Goal: Transaction & Acquisition: Purchase product/service

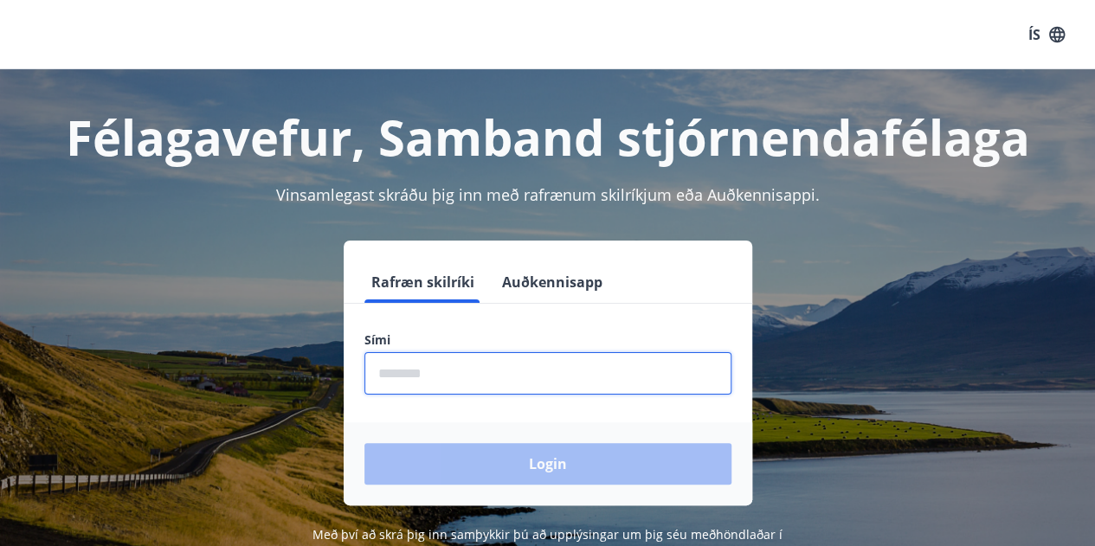
click at [501, 379] on input "phone" at bounding box center [548, 373] width 367 height 42
click at [547, 461] on div "Login" at bounding box center [548, 464] width 409 height 83
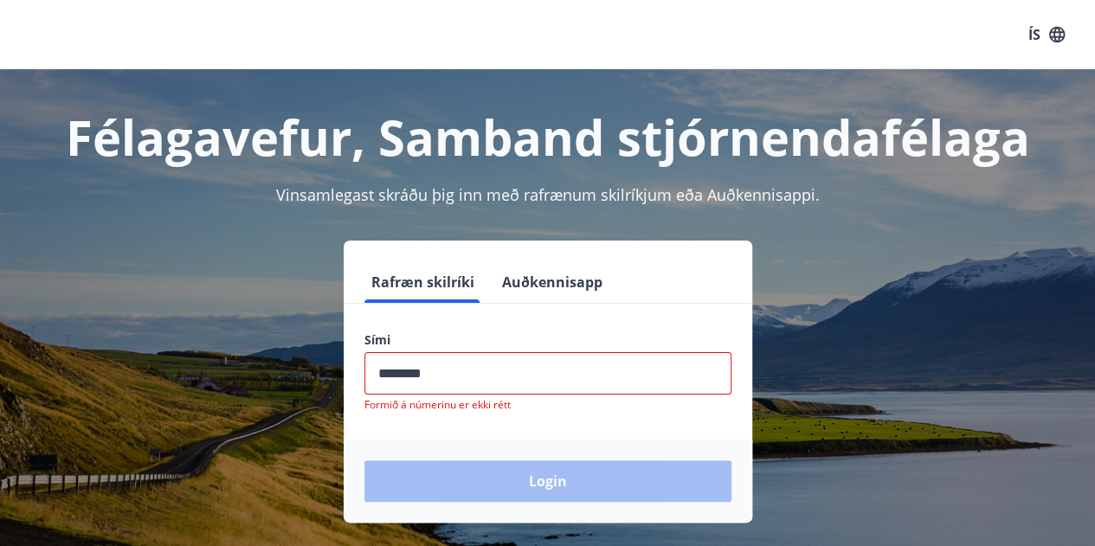
click at [462, 369] on input "phone" at bounding box center [548, 373] width 367 height 42
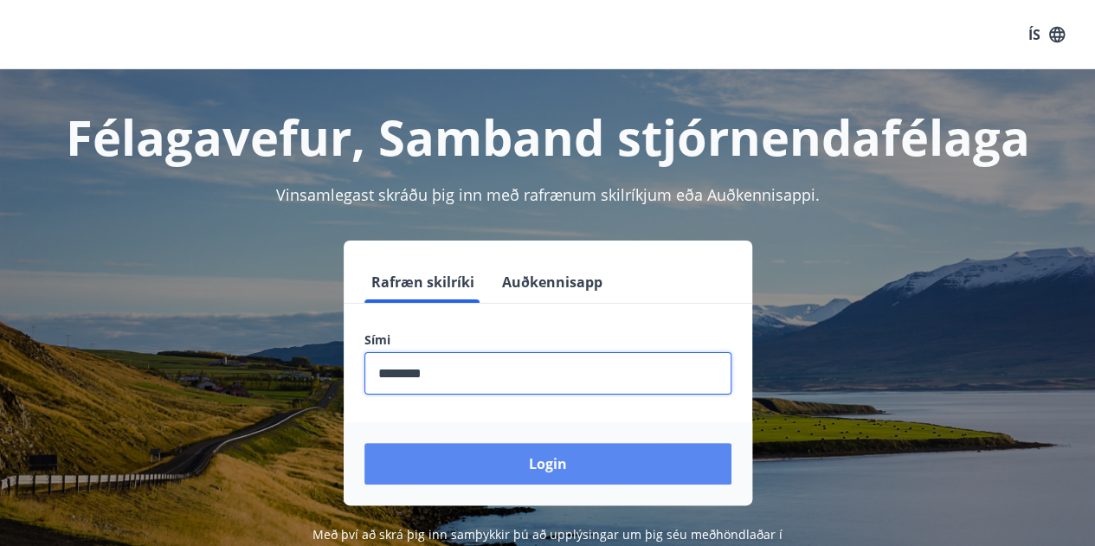
type input "********"
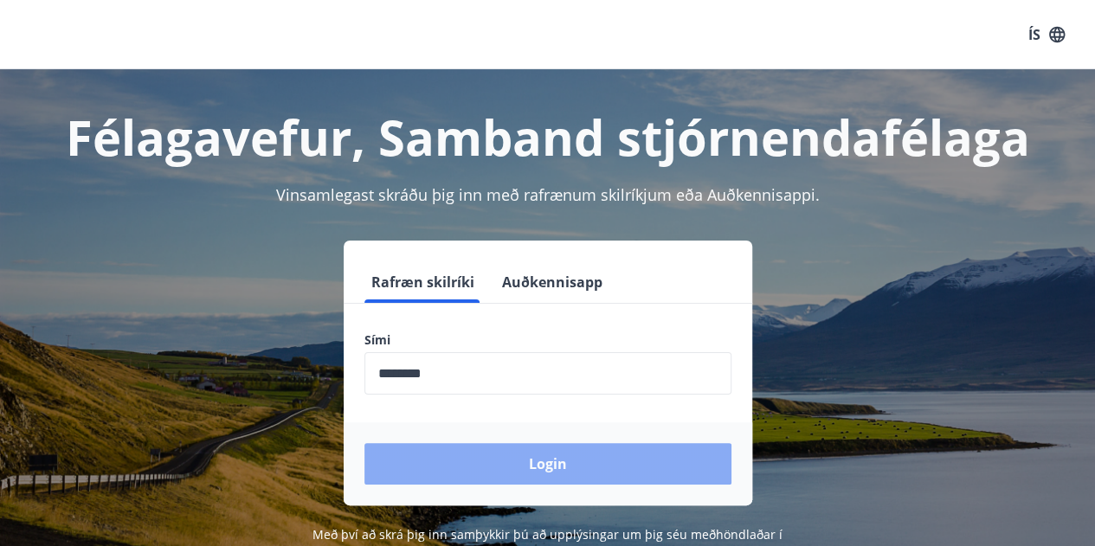
click at [535, 444] on button "Login" at bounding box center [548, 464] width 367 height 42
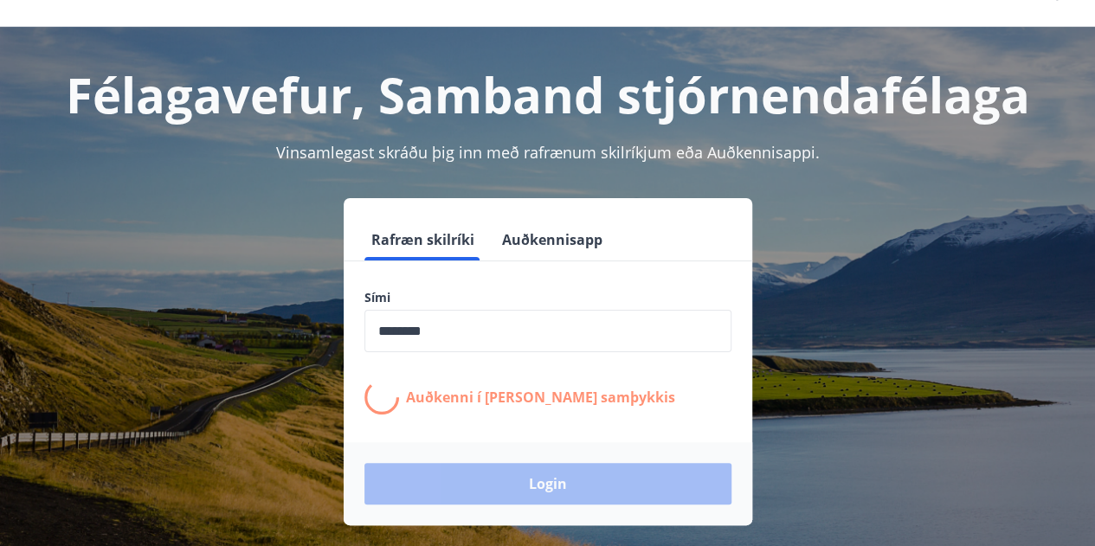
scroll to position [68, 0]
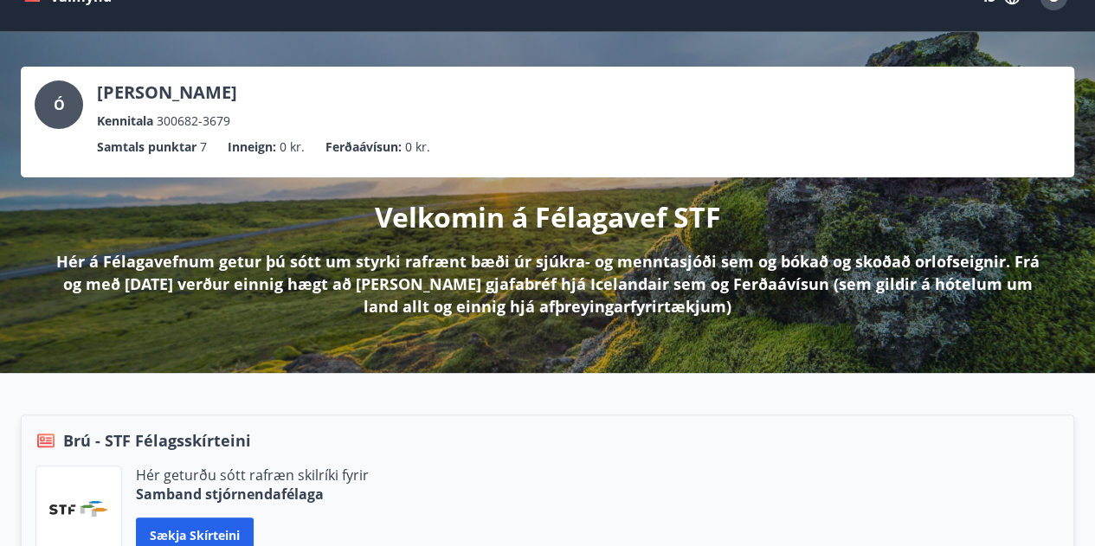
scroll to position [26, 0]
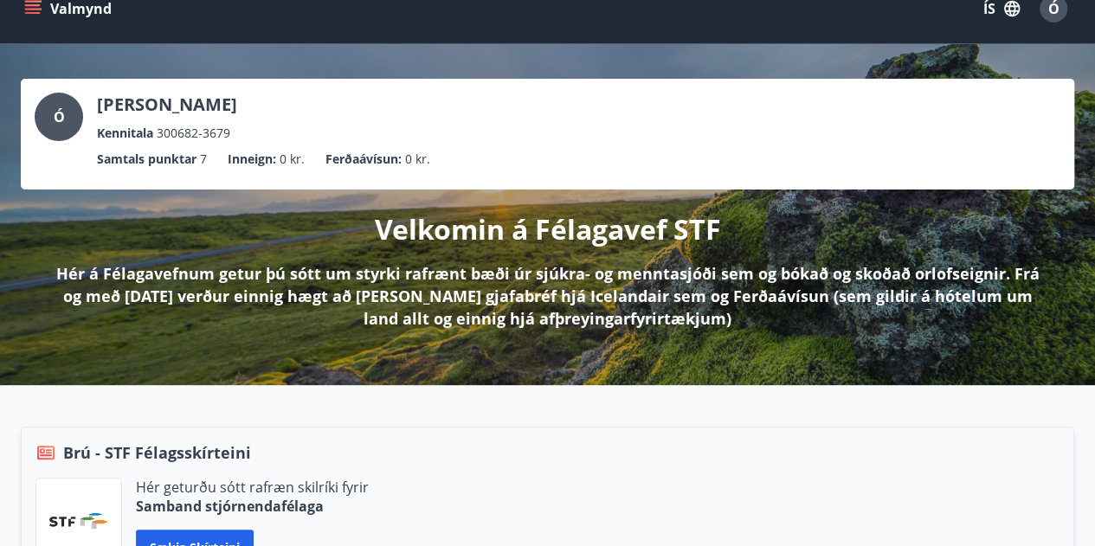
click at [31, 11] on icon "menu" at bounding box center [32, 8] width 17 height 17
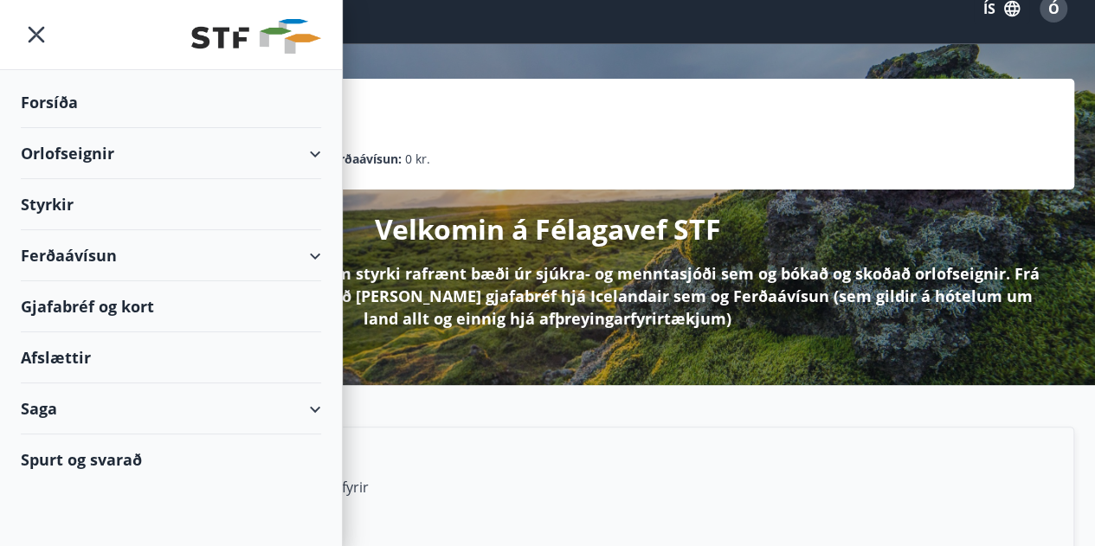
click at [308, 250] on div "Ferðaávísun" at bounding box center [171, 255] width 300 height 51
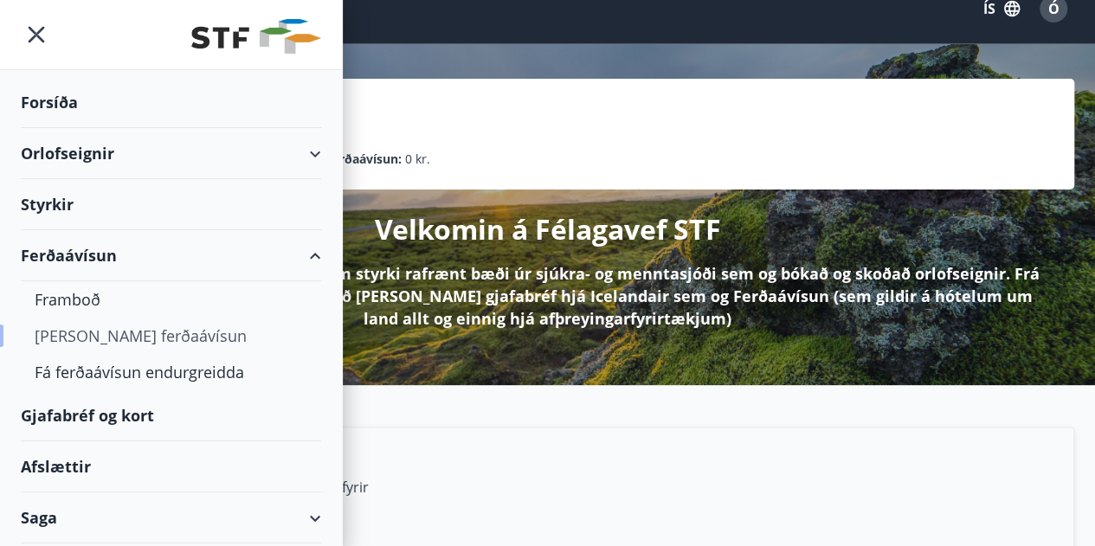
click at [80, 334] on div "[PERSON_NAME] ferðaávísun" at bounding box center [171, 336] width 273 height 36
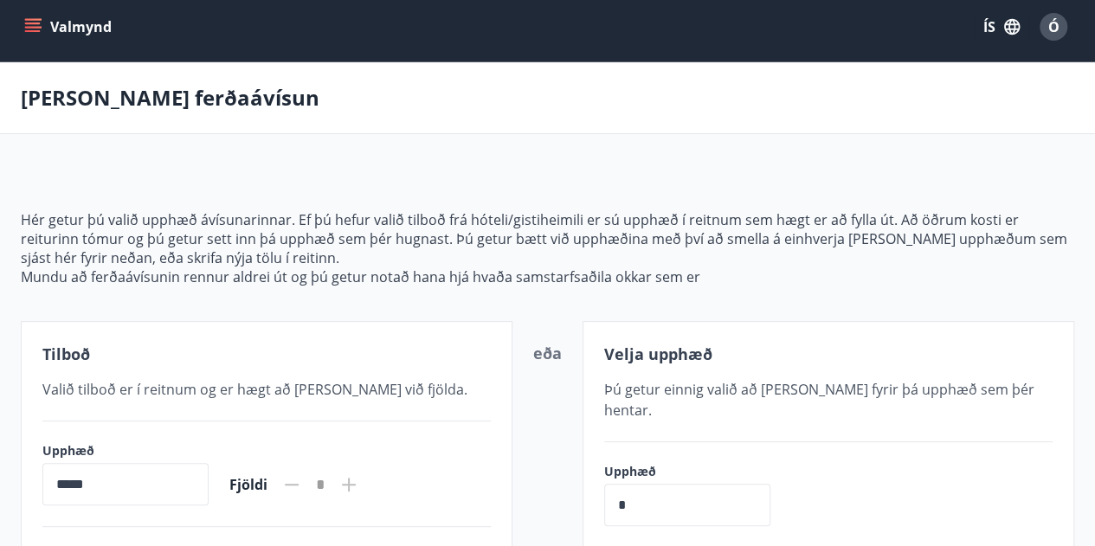
scroll to position [10, 0]
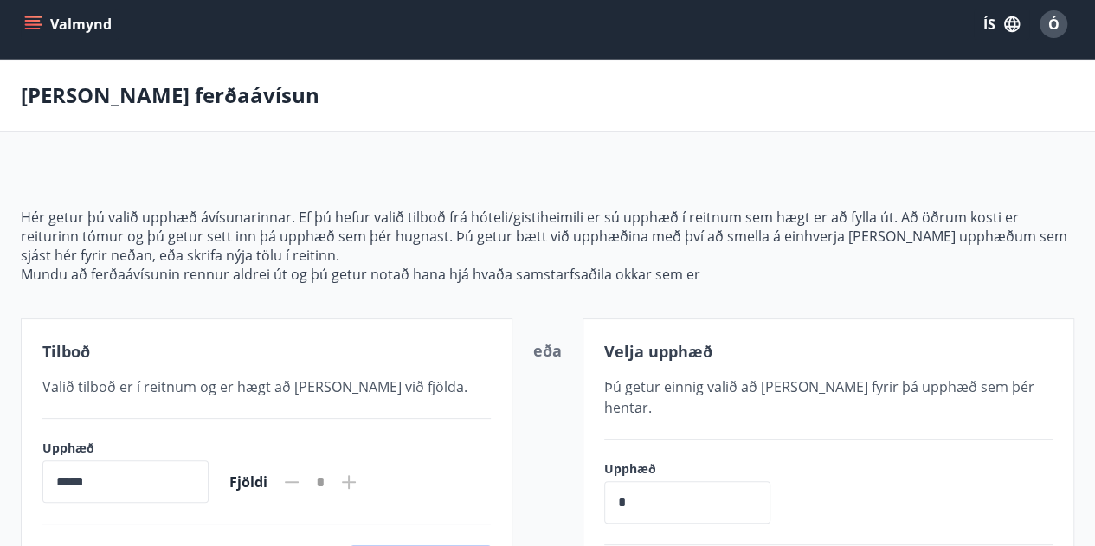
click at [34, 13] on button "Valmynd" at bounding box center [70, 24] width 98 height 31
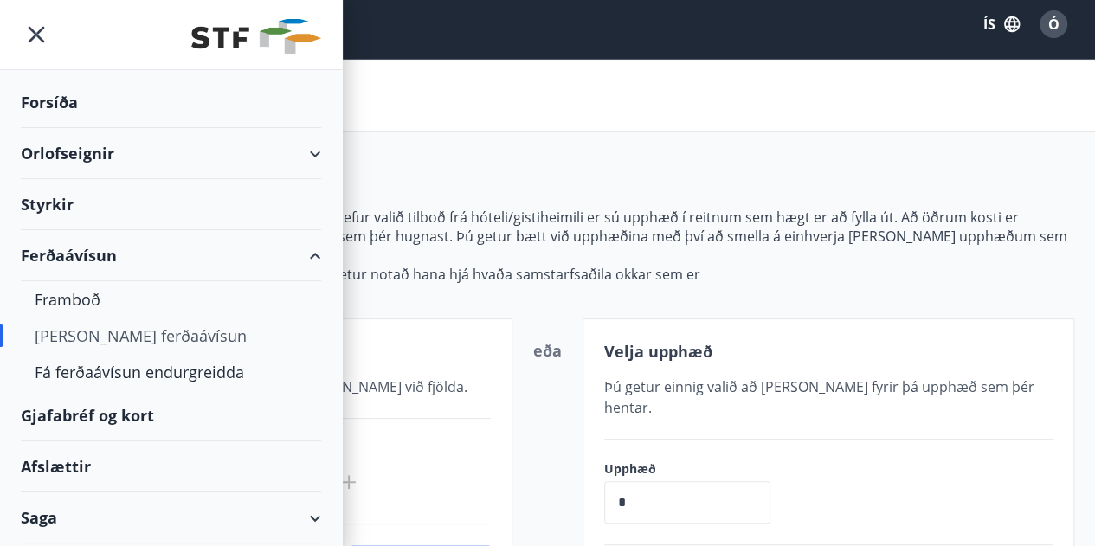
click at [77, 417] on div "Gjafabréf og kort" at bounding box center [171, 416] width 300 height 51
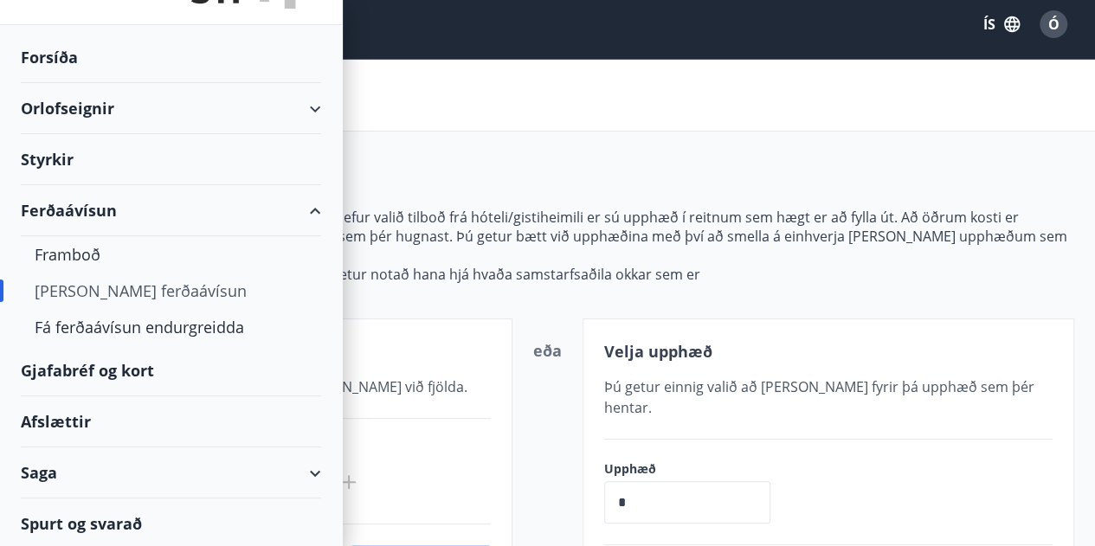
click at [81, 369] on div "Gjafabréf og kort" at bounding box center [171, 371] width 300 height 51
click at [94, 366] on div "Gjafabréf og kort" at bounding box center [171, 371] width 300 height 51
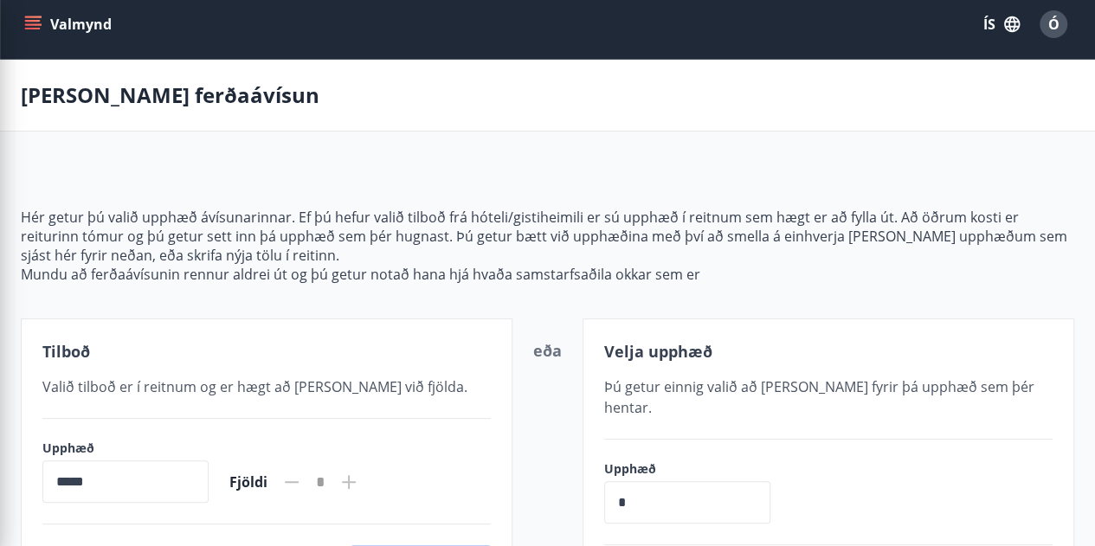
click at [501, 139] on main "Kaupa ferðaávísun Hér getur þú valið upphæð ávísunarinnar. Ef þú hefur valið ti…" at bounding box center [547, 345] width 1095 height 570
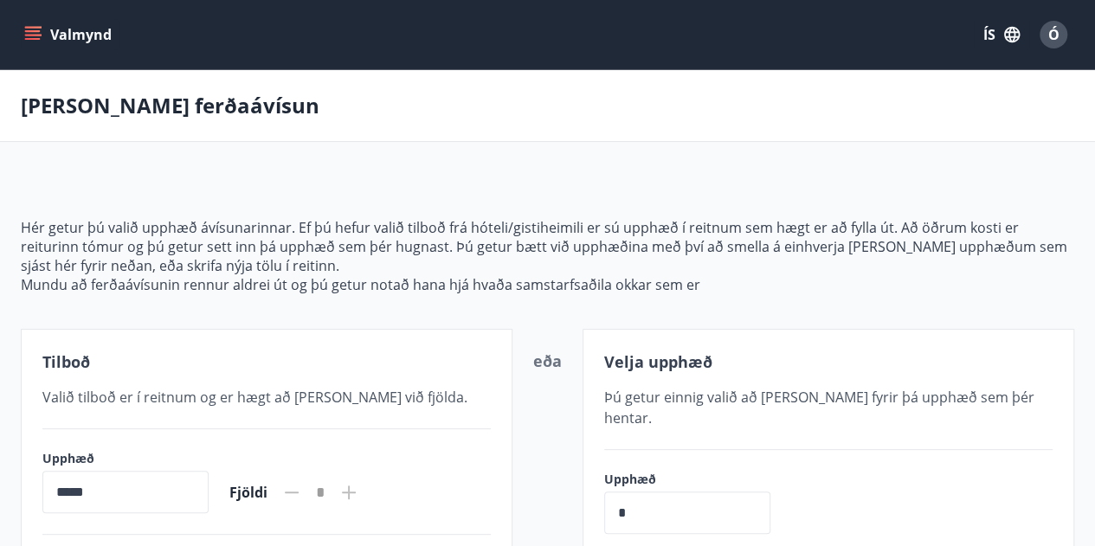
click at [91, 36] on button "Valmynd" at bounding box center [70, 34] width 98 height 31
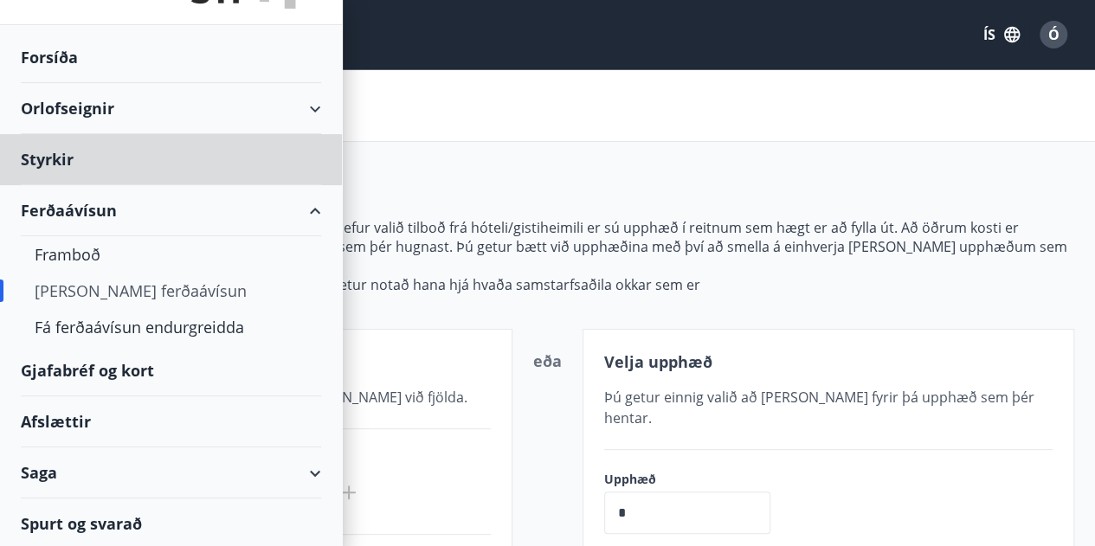
click at [49, 51] on div "Forsíða" at bounding box center [171, 57] width 300 height 51
